Goal: Check status

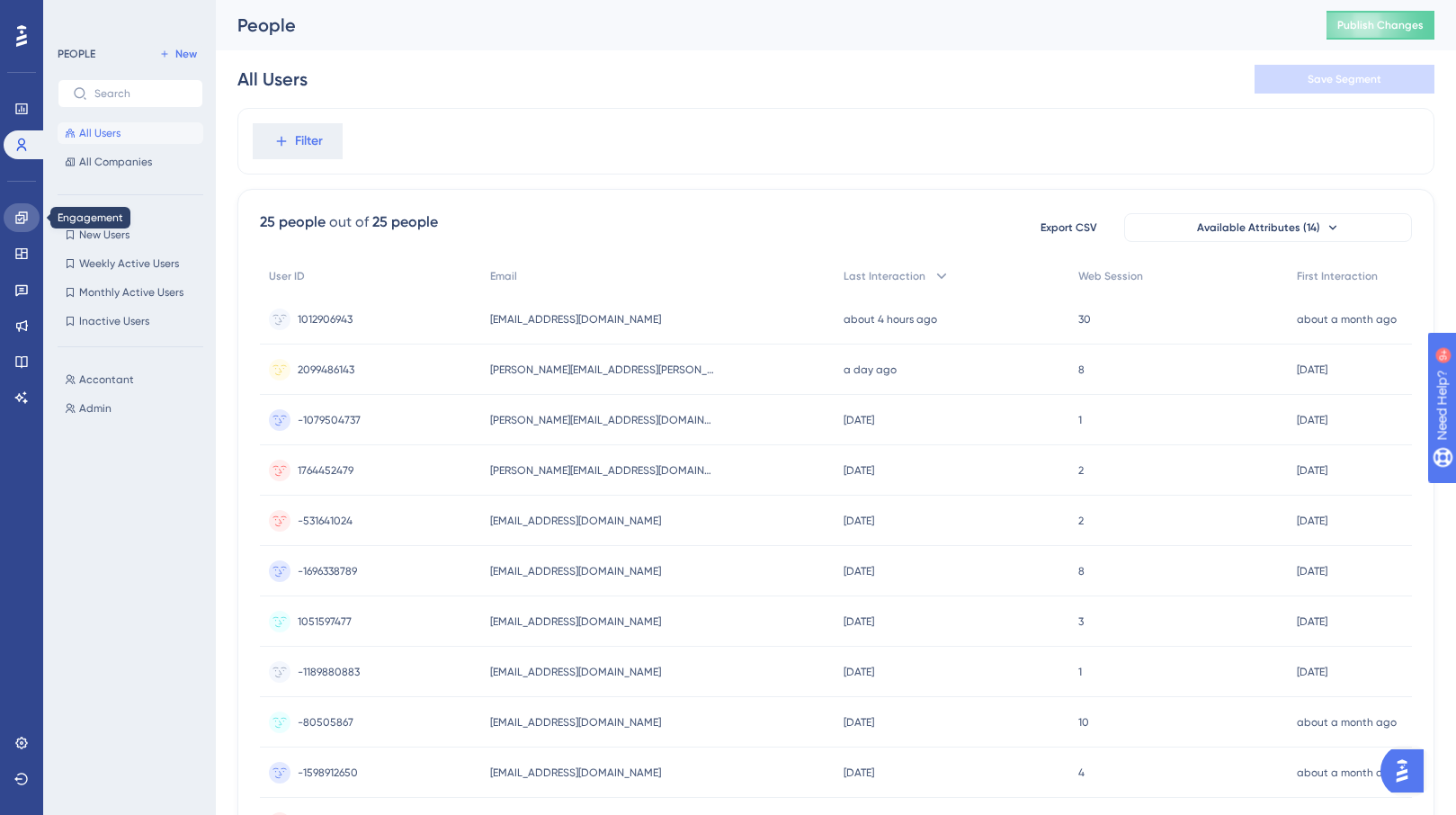
click at [25, 220] on icon at bounding box center [20, 217] width 14 height 14
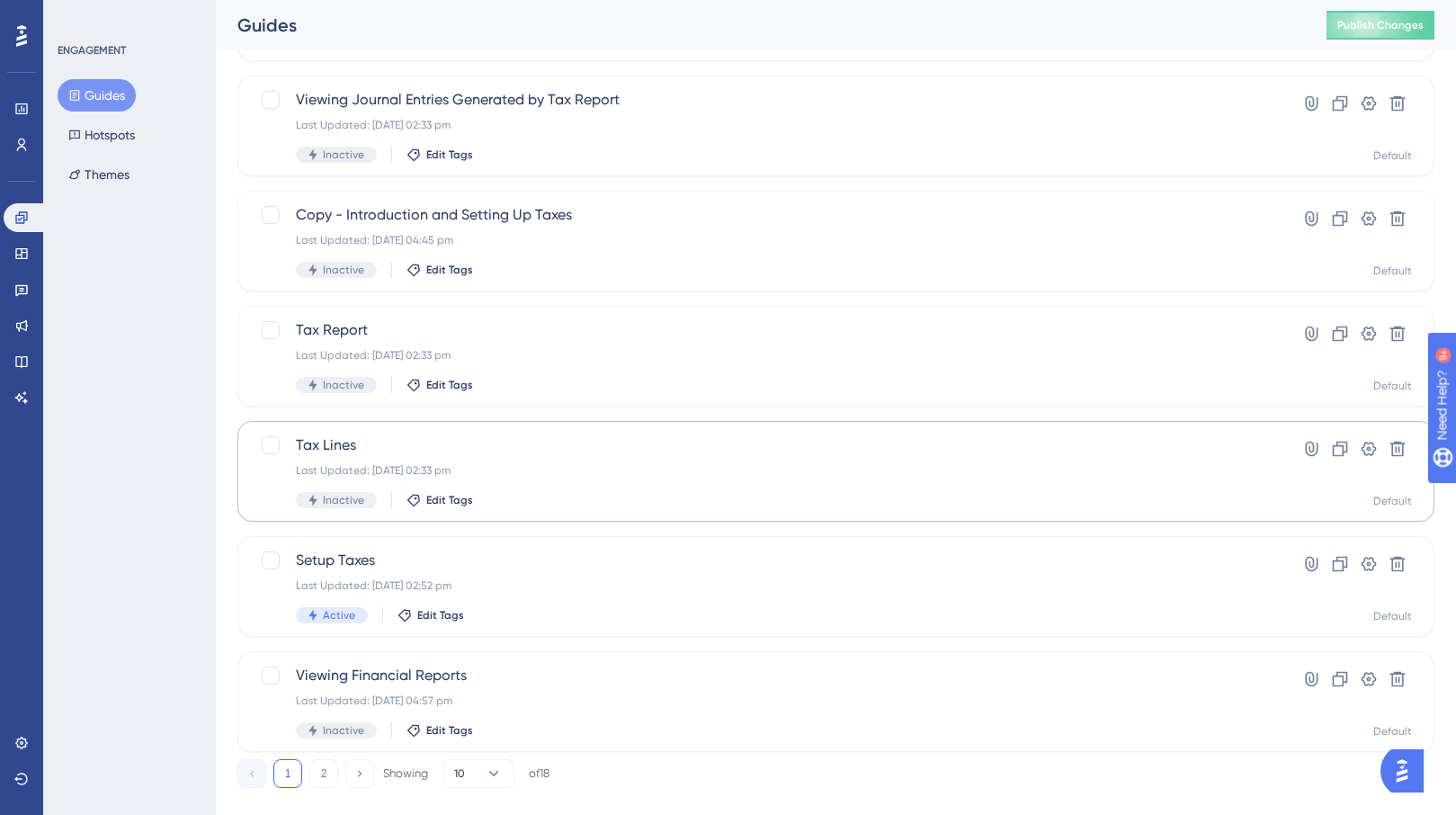
scroll to position [581, 0]
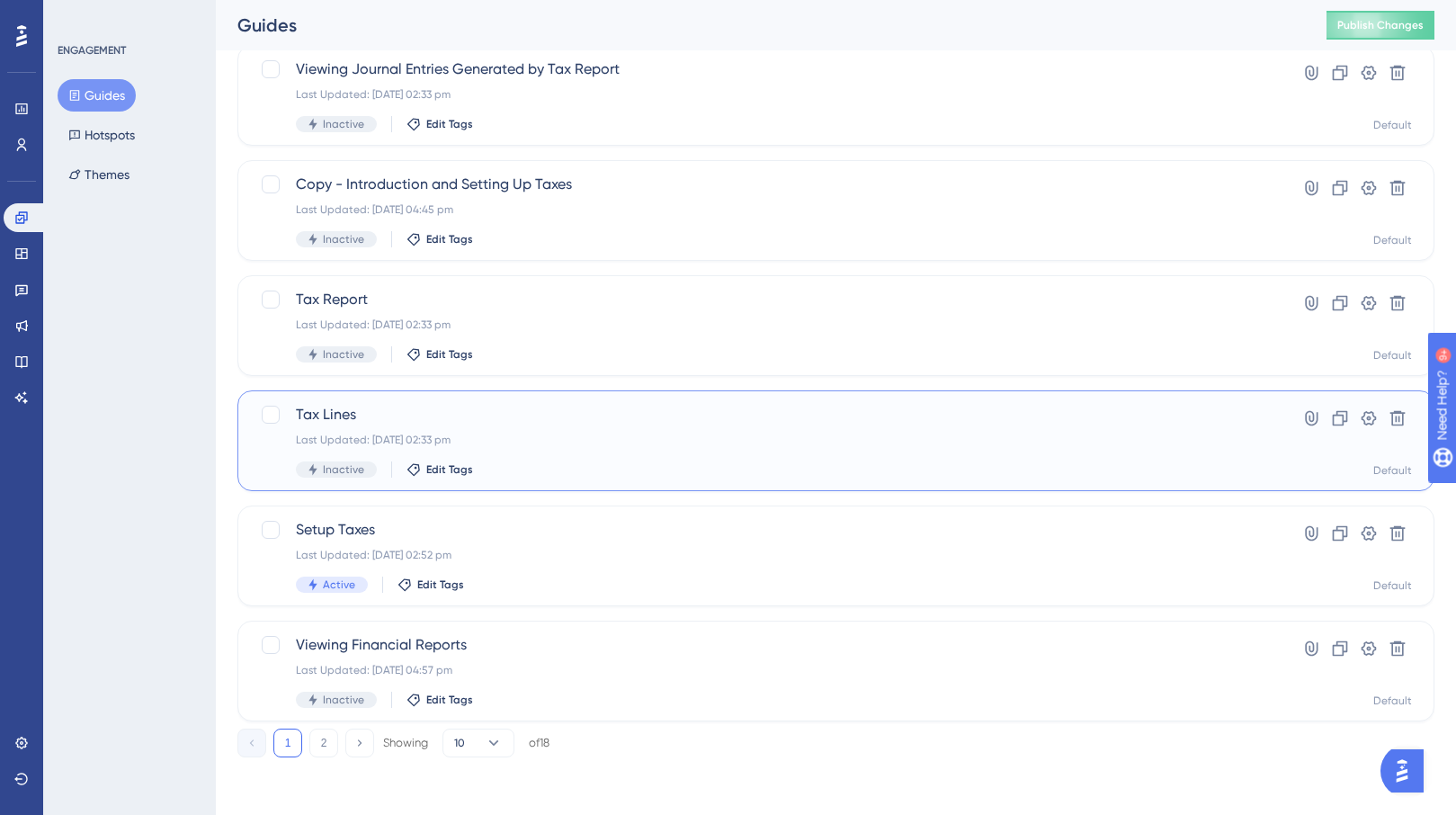
click at [626, 447] on div "Tax Lines Last Updated: 30 Jun 2025 02:33 pm Inactive Edit Tags" at bounding box center [763, 440] width 936 height 73
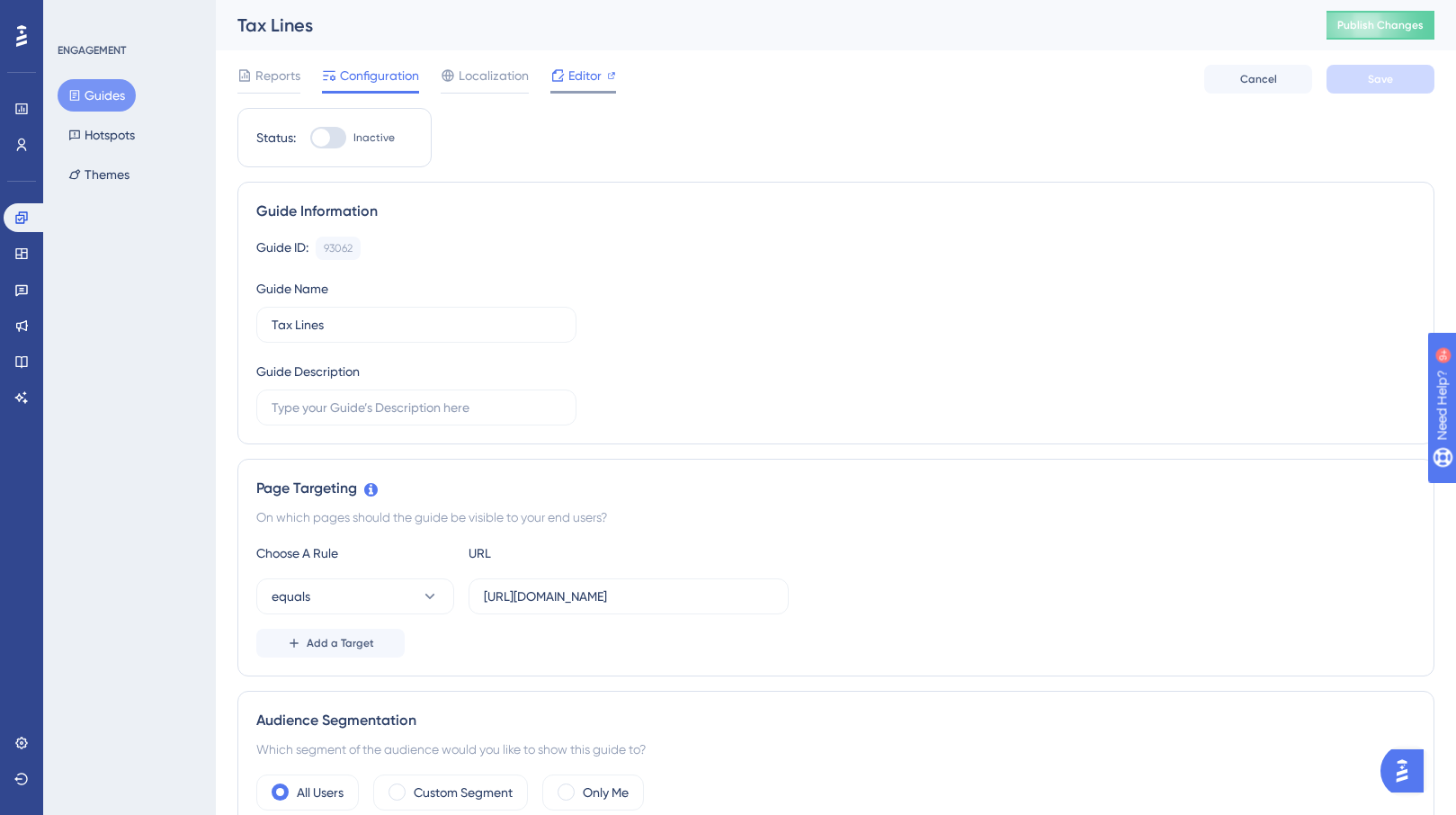
click at [596, 92] on div at bounding box center [583, 92] width 66 height 3
click at [25, 256] on icon at bounding box center [20, 253] width 14 height 14
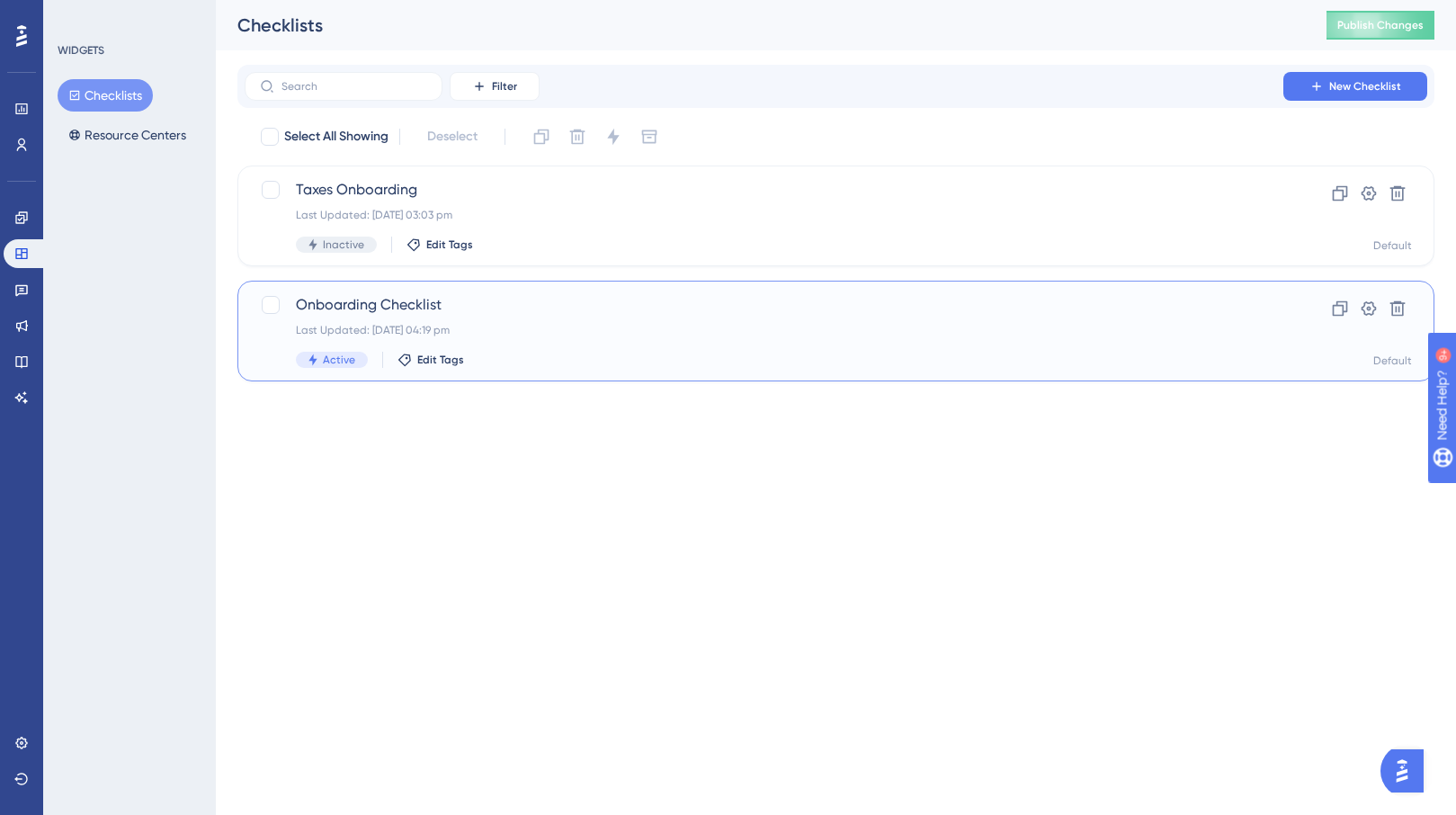
click at [591, 335] on div "Last Updated: 04 Aug 2025 04:19 pm" at bounding box center [763, 329] width 936 height 14
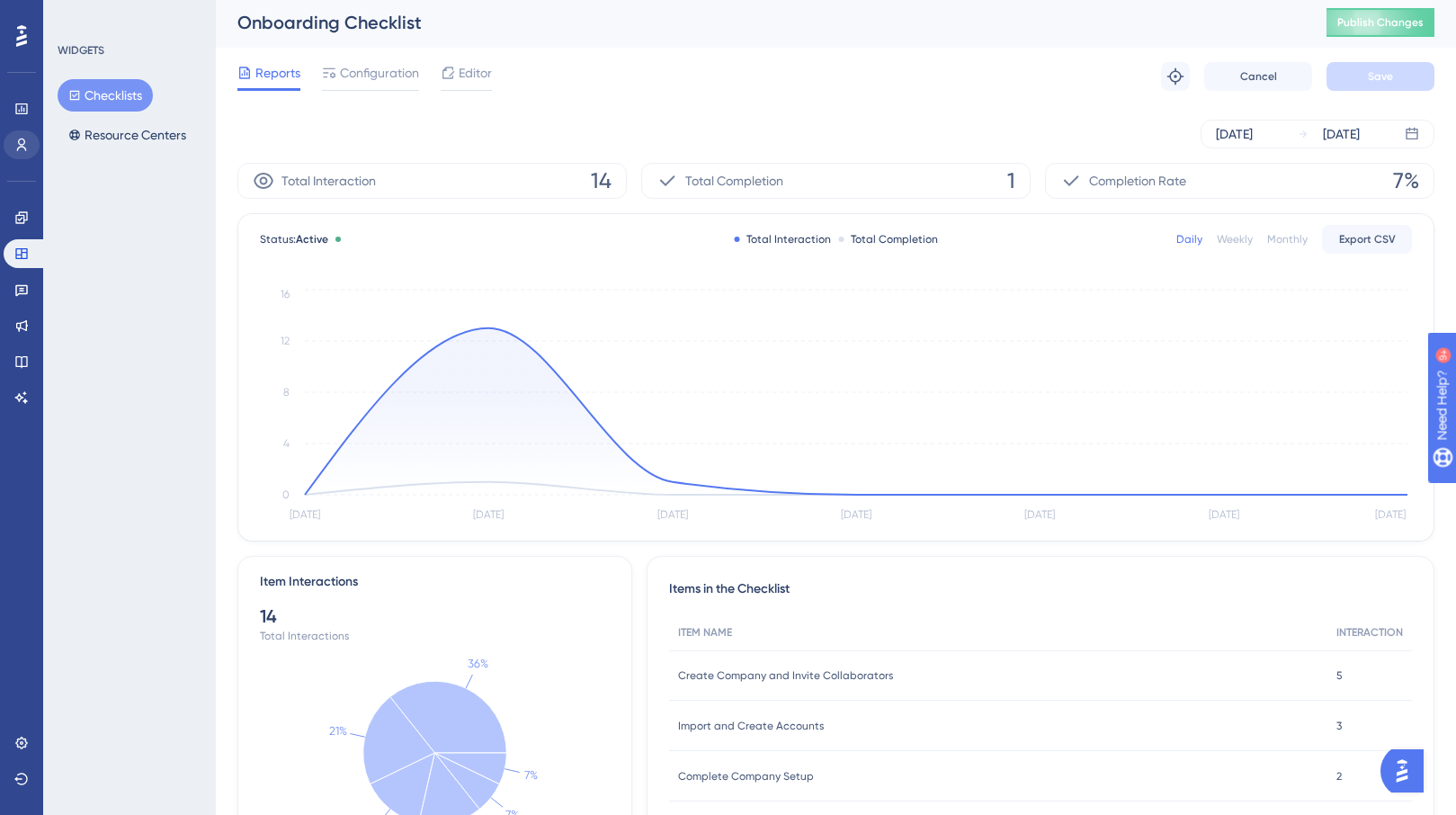
scroll to position [4, 0]
click at [1292, 236] on div "Monthly" at bounding box center [1287, 238] width 41 height 14
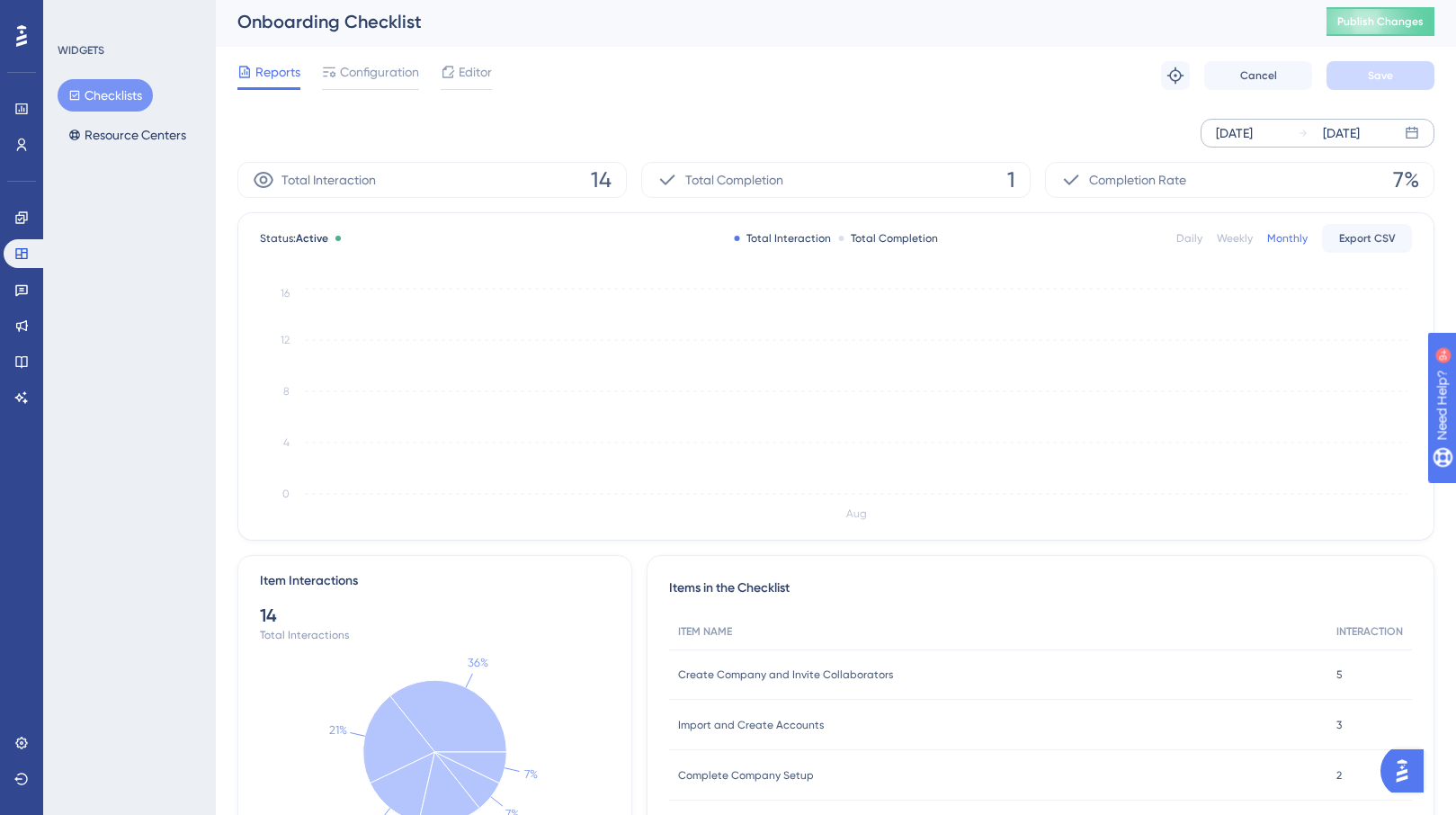
click at [1253, 132] on div "Aug 13 2025" at bounding box center [1234, 133] width 37 height 21
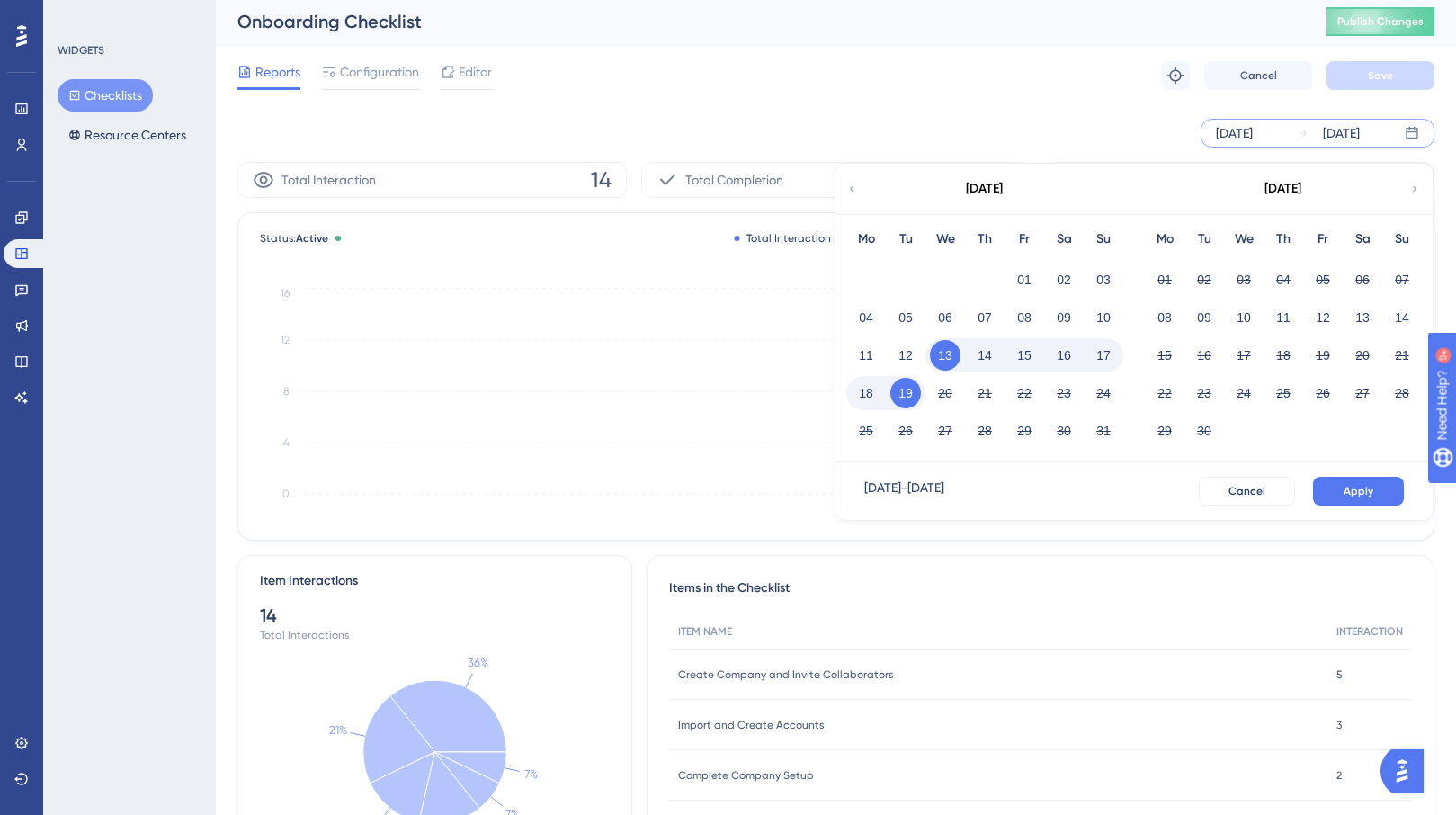
click at [840, 188] on div "August 2025" at bounding box center [983, 189] width 296 height 50
click at [847, 187] on icon at bounding box center [852, 188] width 11 height 16
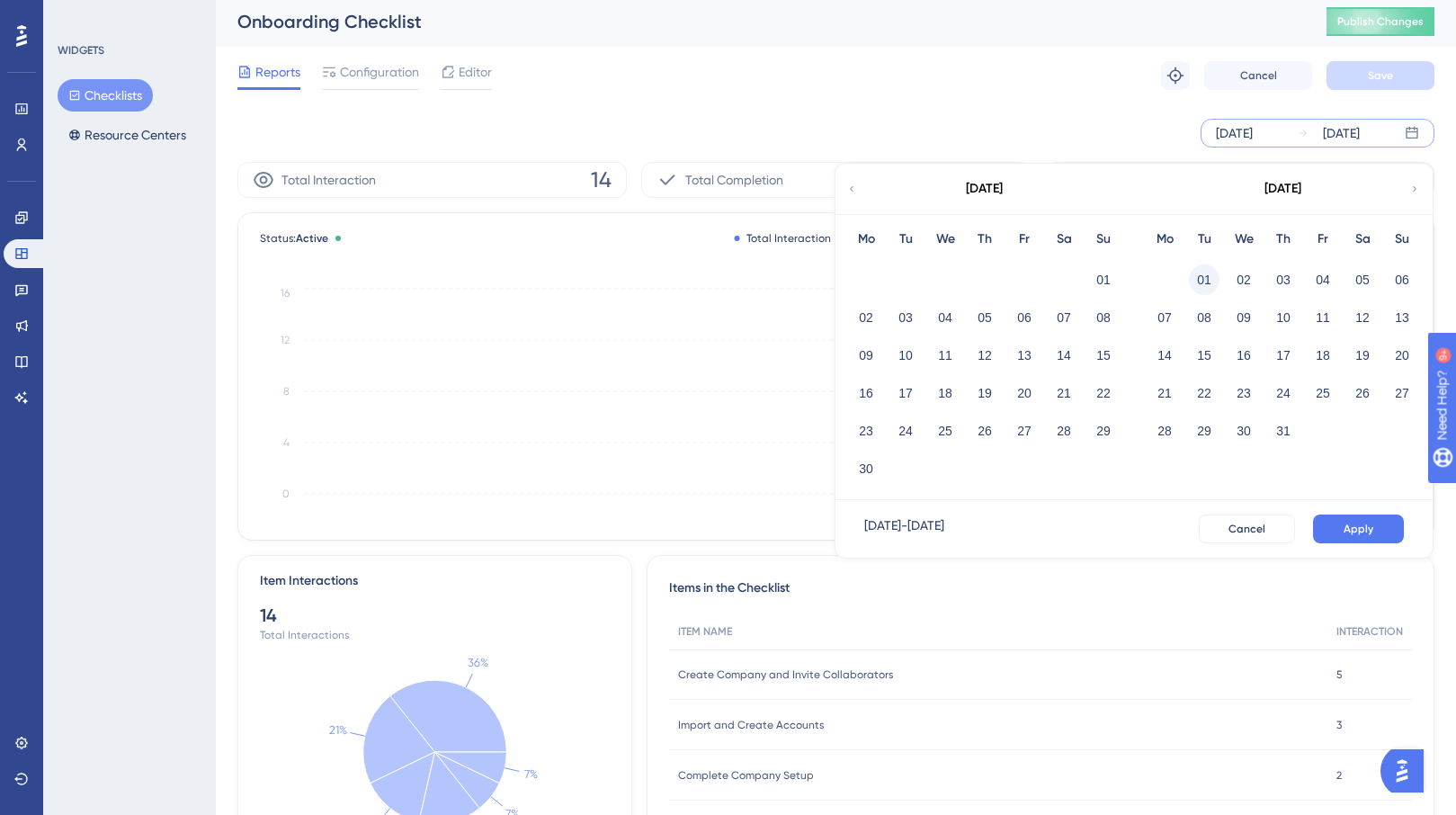
click at [1203, 278] on button "01" at bounding box center [1203, 279] width 31 height 31
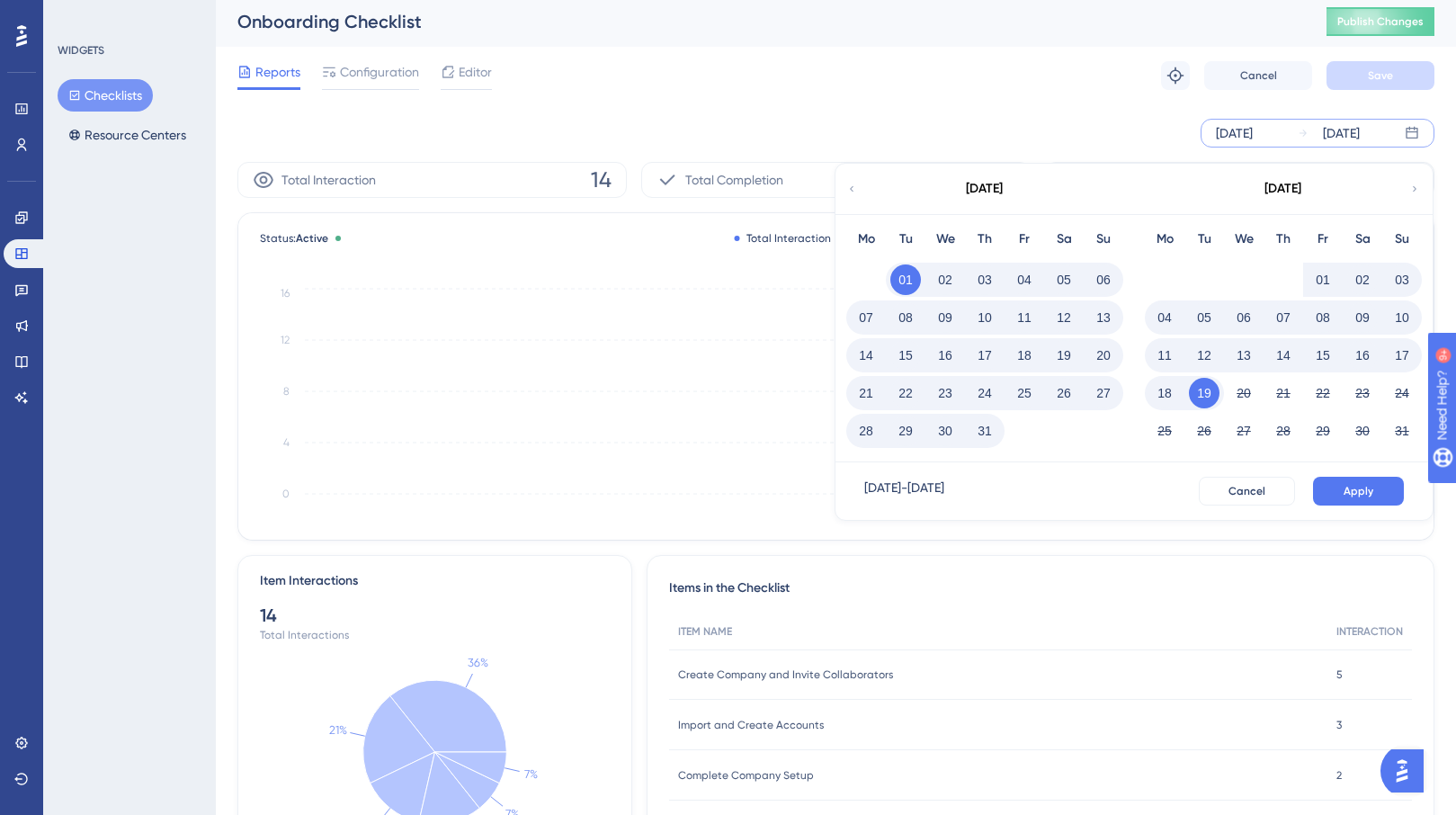
click at [989, 433] on button "31" at bounding box center [984, 430] width 31 height 31
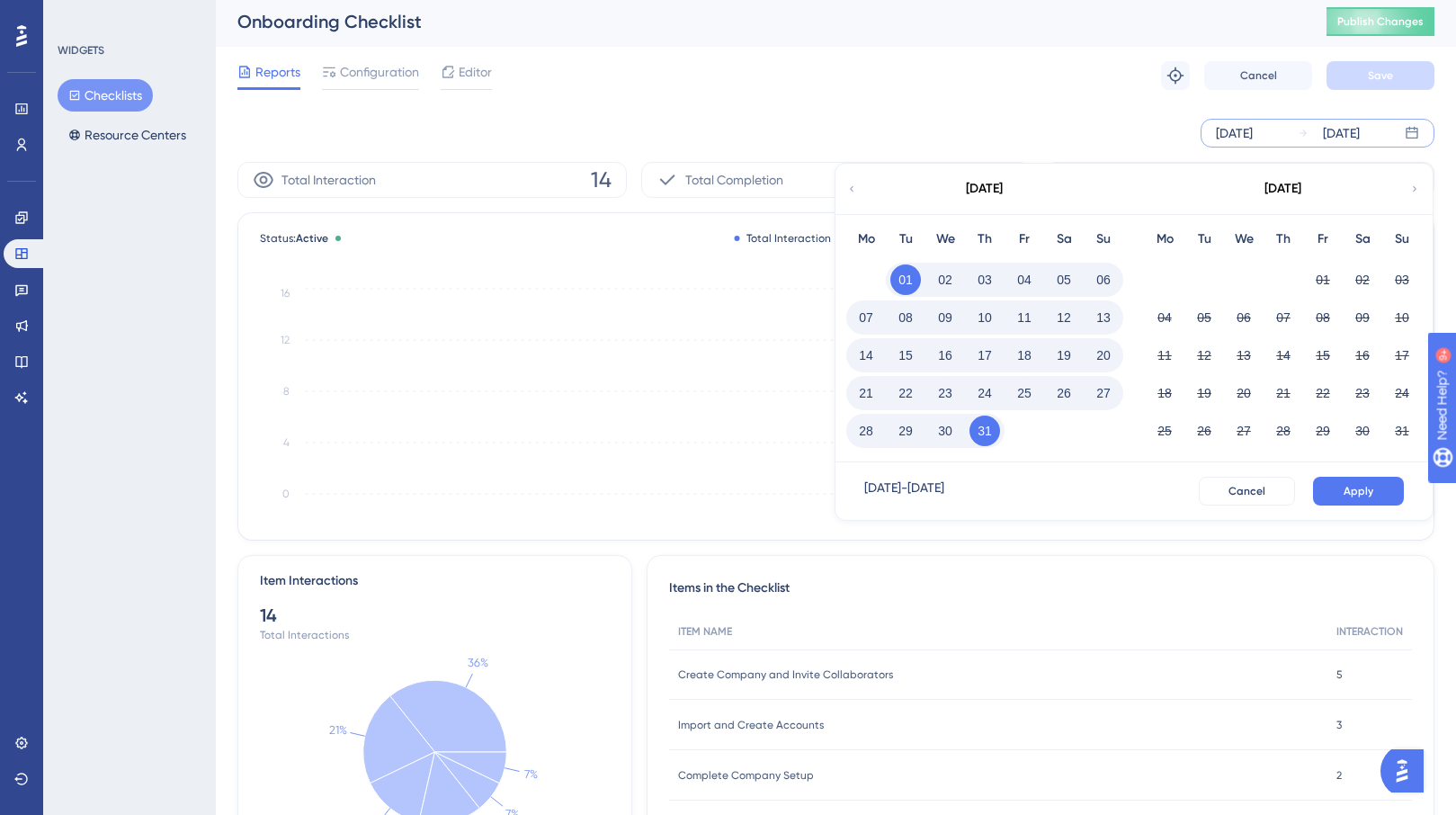
click at [1138, 392] on div "Mo Tu We Th Fr Sa Su 01 02 03 04 05 06 07 08 09 10 11 12 13 14 15 16 17 18 19 2…" at bounding box center [1282, 337] width 298 height 248
click at [1264, 487] on span "Cancel" at bounding box center [1247, 491] width 37 height 14
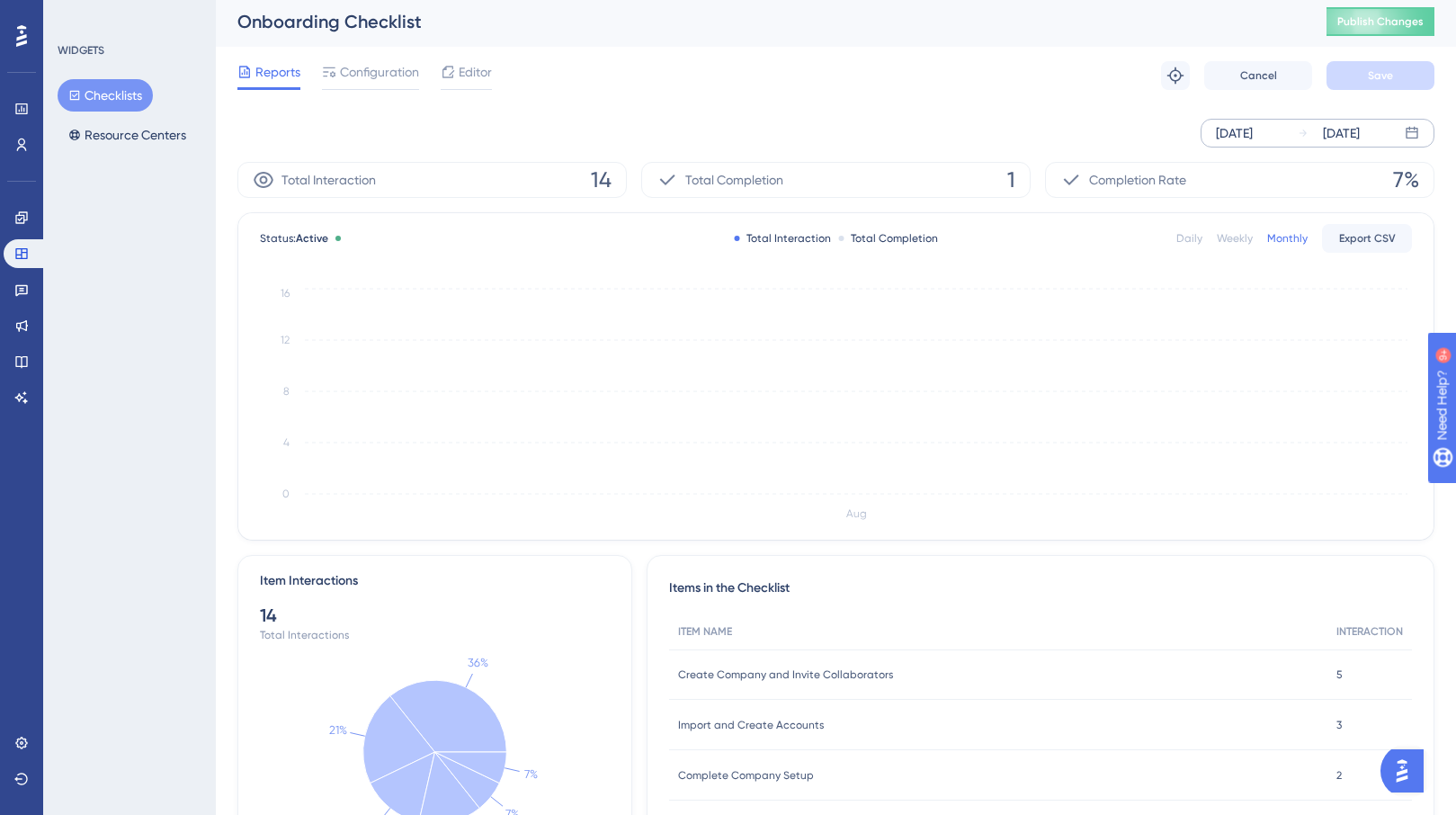
click at [1253, 138] on div "Aug 13 2025" at bounding box center [1234, 133] width 37 height 21
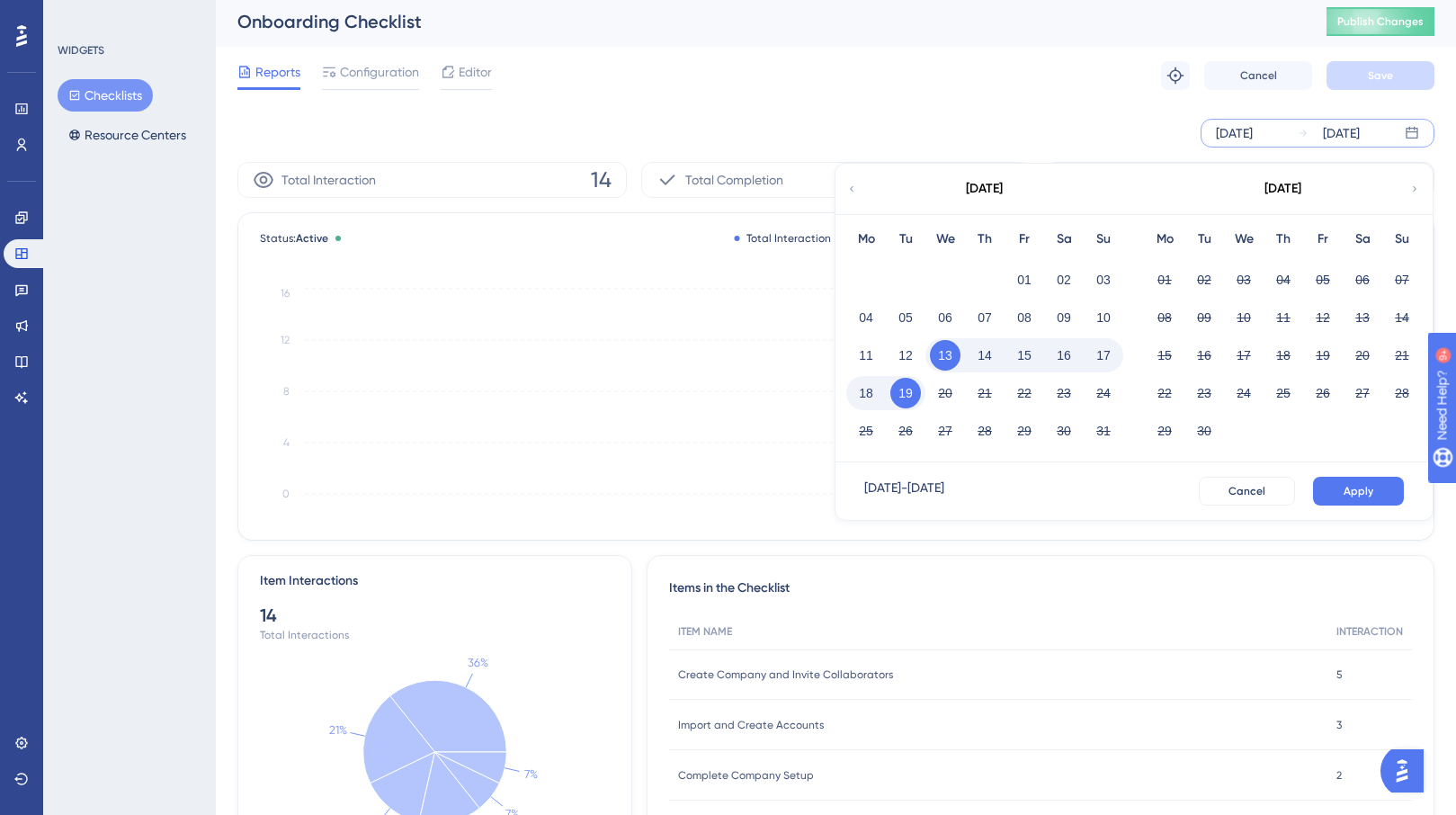
click at [854, 194] on icon at bounding box center [852, 188] width 11 height 16
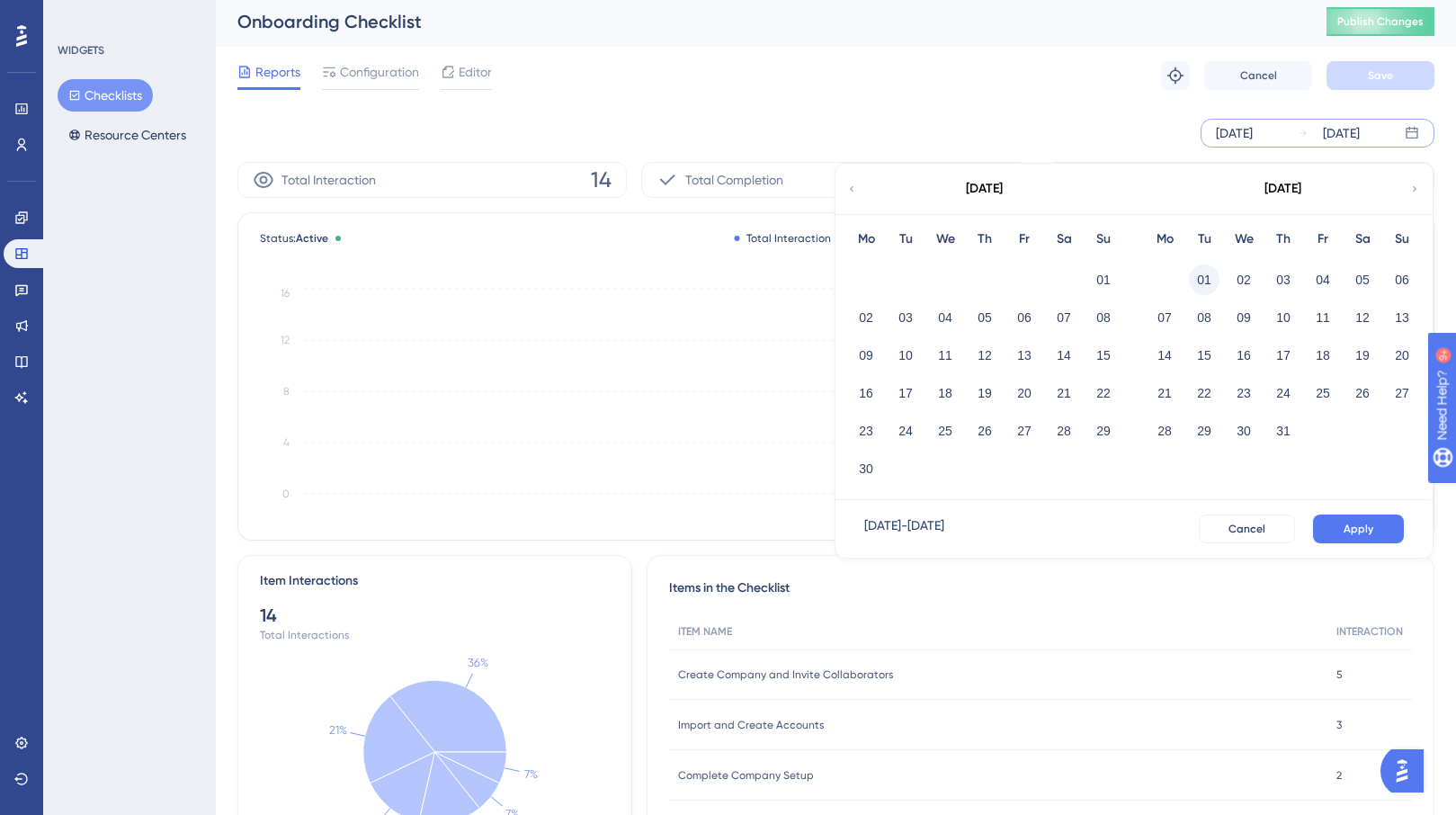
click at [1208, 275] on button "01" at bounding box center [1203, 279] width 31 height 31
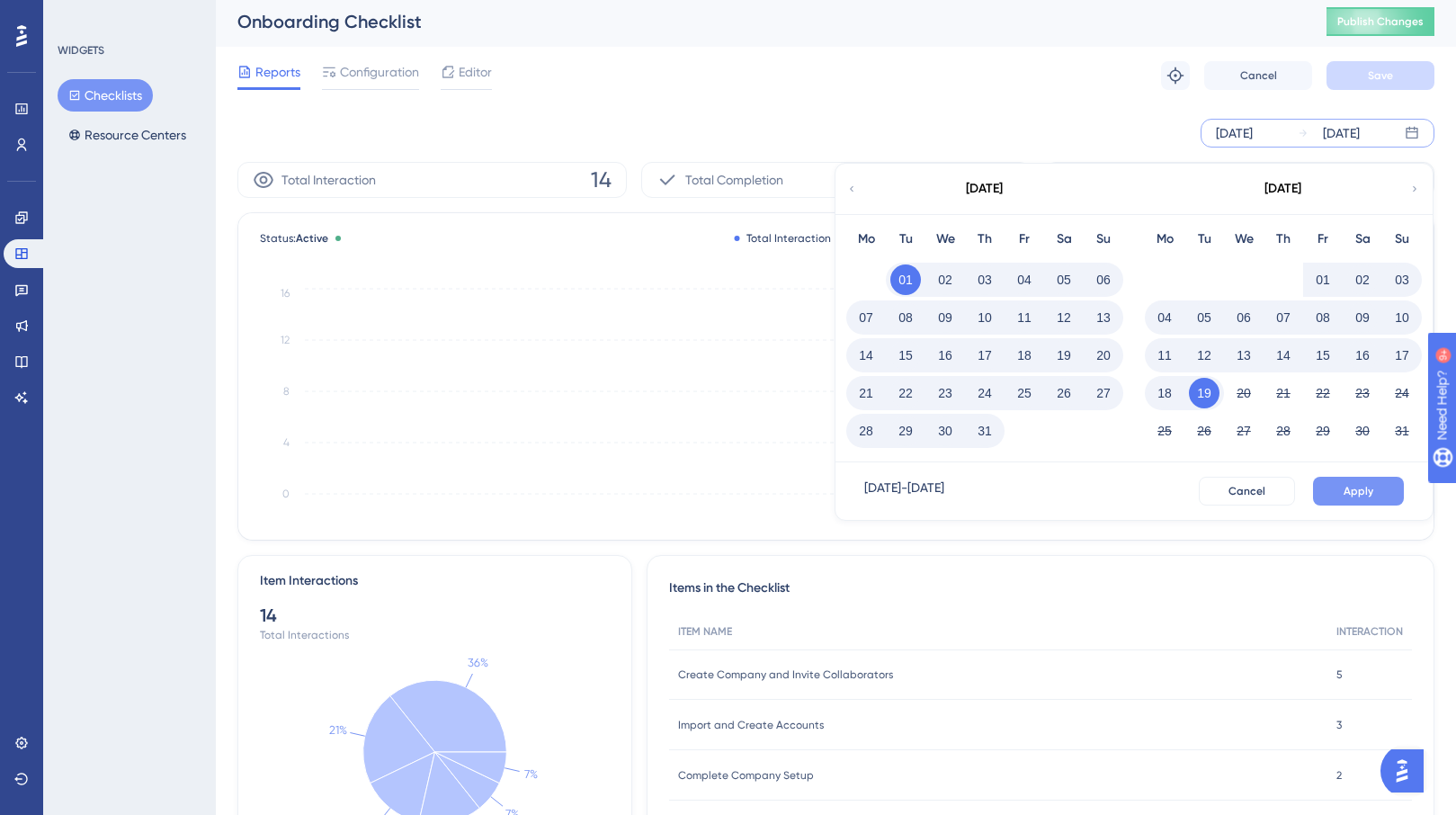
click at [1364, 493] on span "Apply" at bounding box center [1358, 491] width 30 height 14
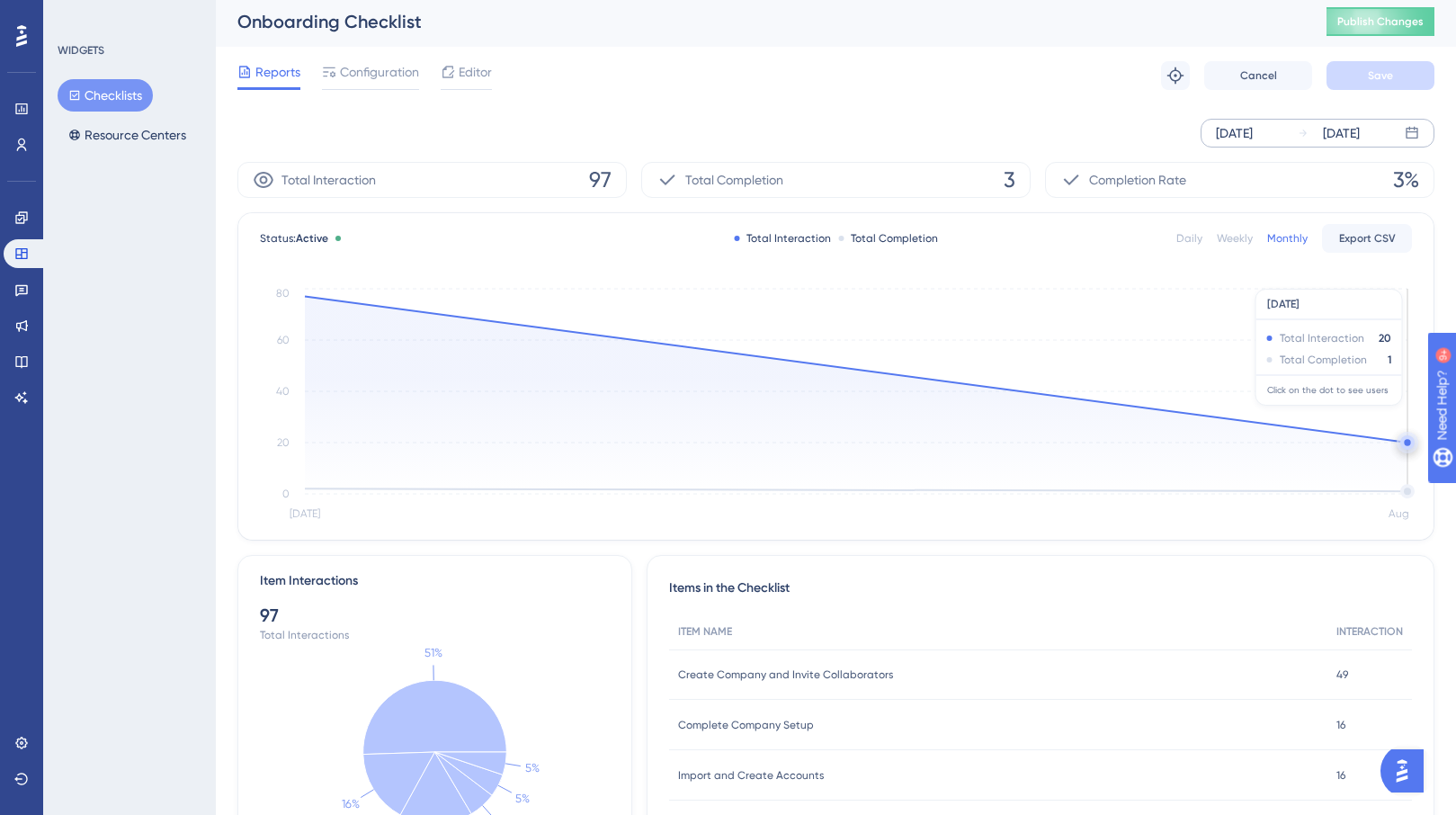
click at [1322, 388] on icon "Jul Aug 0 20 40 60 80" at bounding box center [836, 404] width 1152 height 241
click at [1404, 443] on circle at bounding box center [1406, 441] width 7 height 7
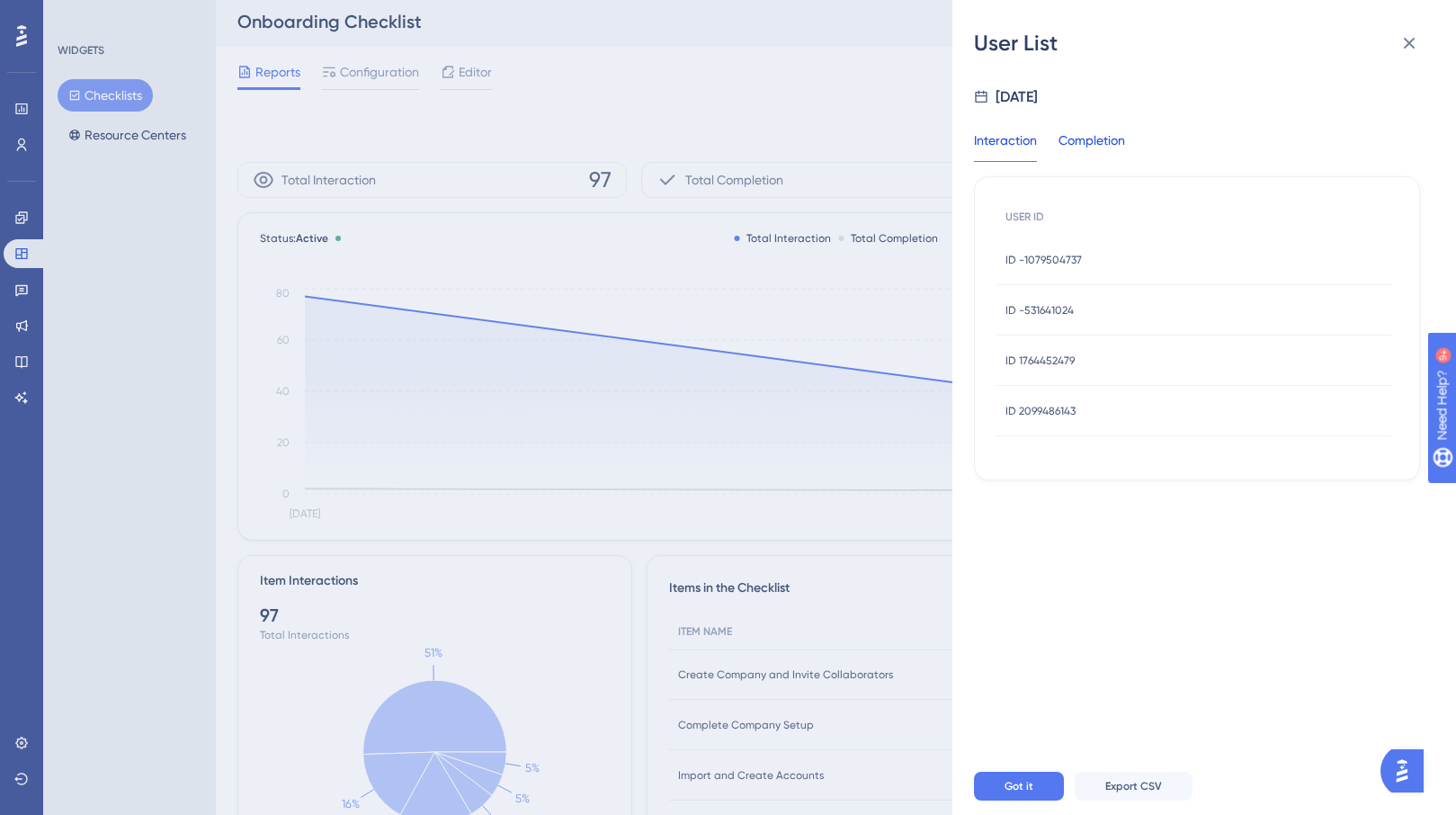
click at [1103, 138] on div "Completion" at bounding box center [1092, 145] width 67 height 33
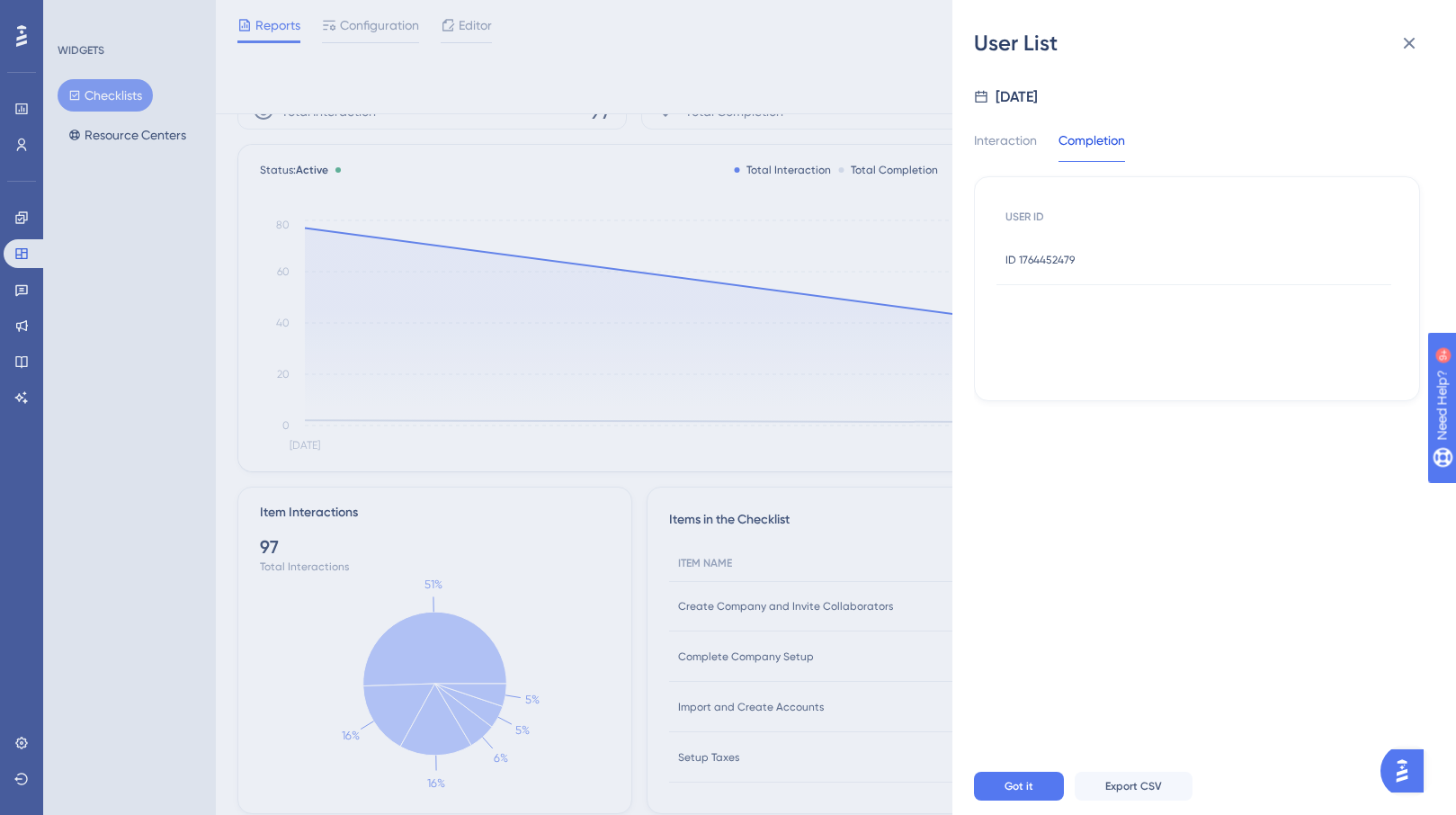
scroll to position [0, 0]
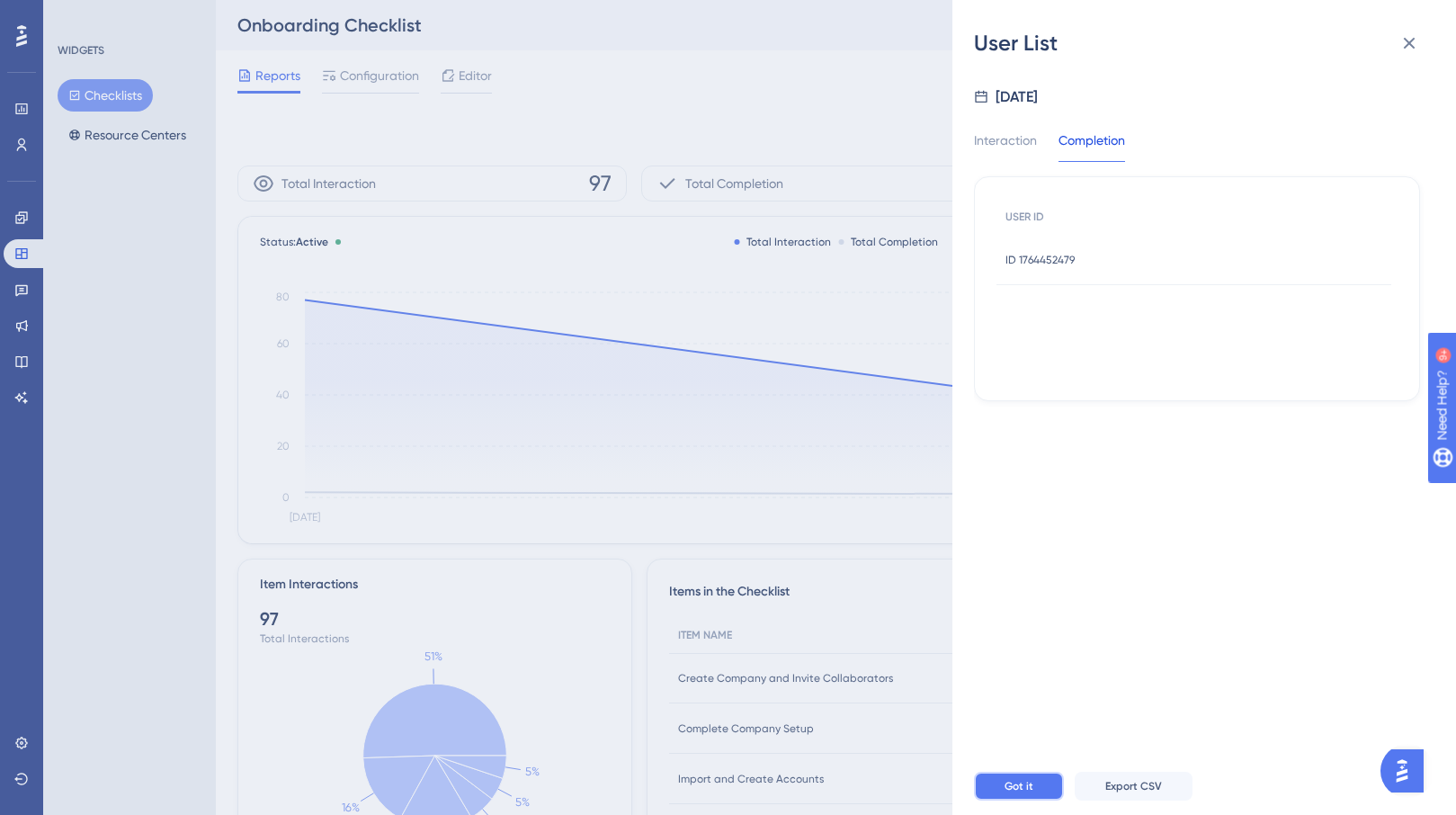
click at [1020, 793] on button "Got it" at bounding box center [1018, 785] width 90 height 29
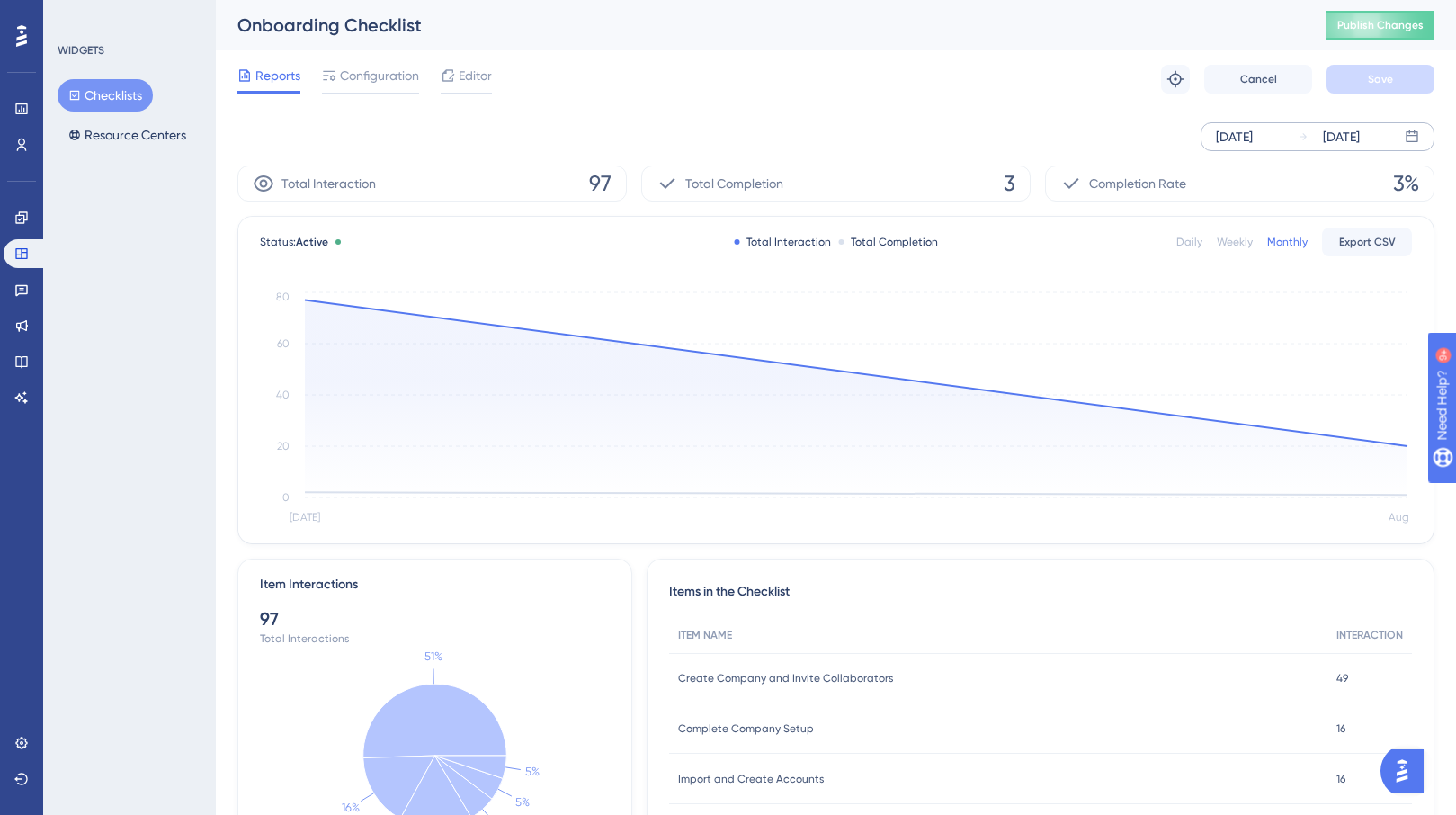
click at [794, 188] on div "Total Completion 3" at bounding box center [835, 183] width 389 height 36
click at [564, 194] on div "Total Interaction 97" at bounding box center [431, 183] width 389 height 36
click at [131, 90] on button "Checklists" at bounding box center [105, 95] width 96 height 33
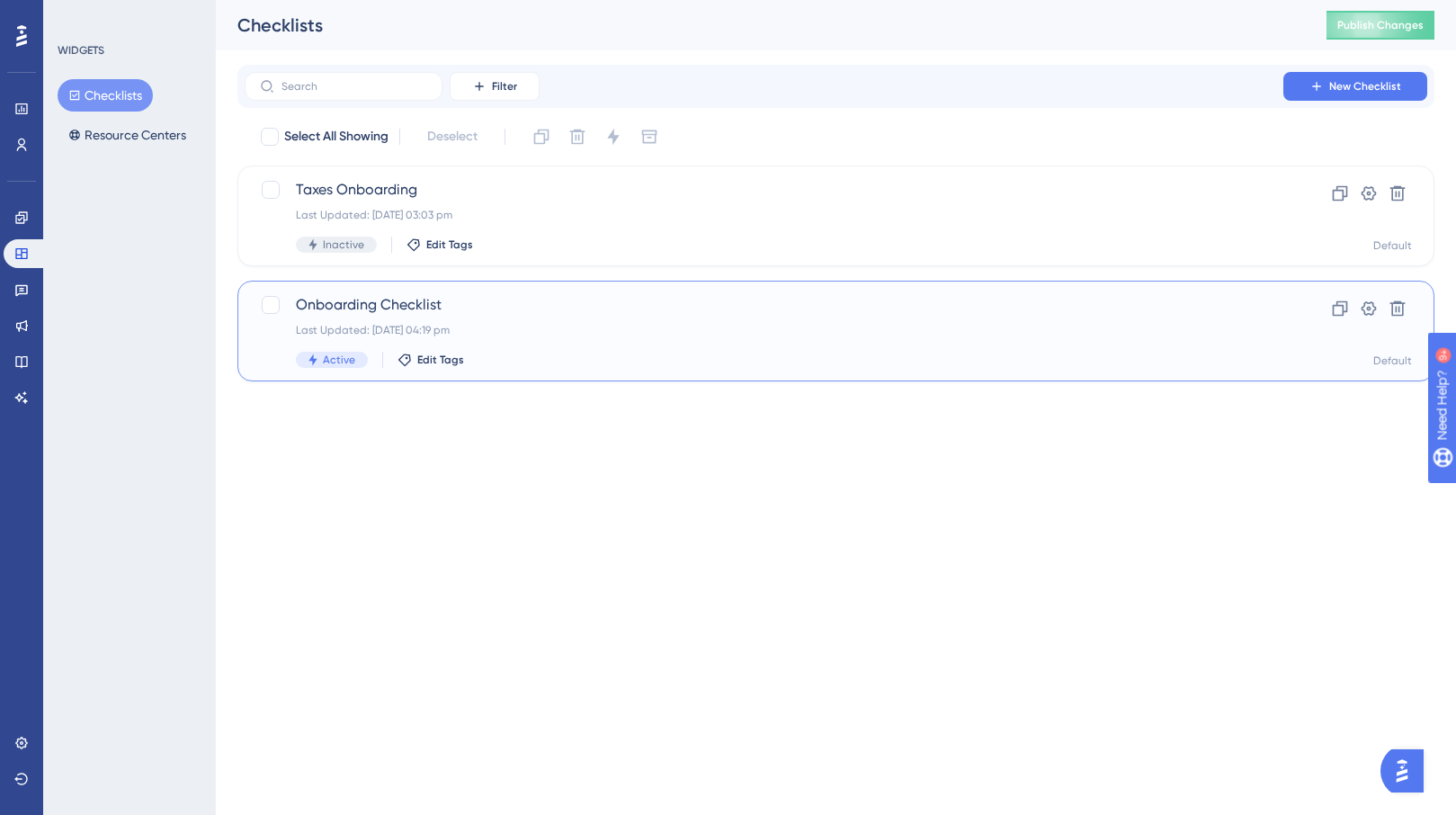
click at [623, 322] on div "Last Updated: 04 Aug 2025 04:19 pm" at bounding box center [763, 329] width 936 height 14
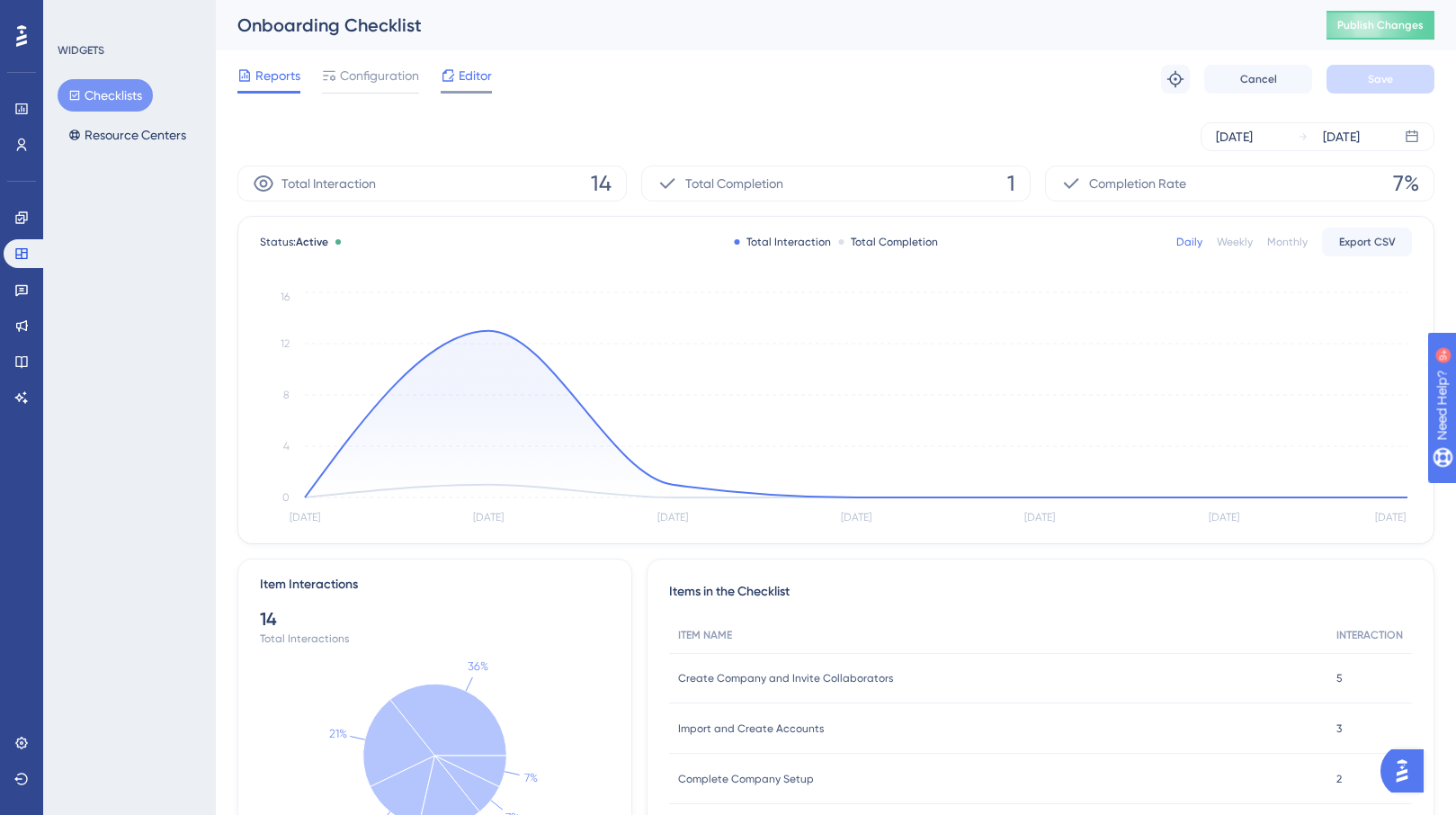
click at [453, 71] on icon at bounding box center [448, 75] width 12 height 12
